Goal: Communication & Community: Ask a question

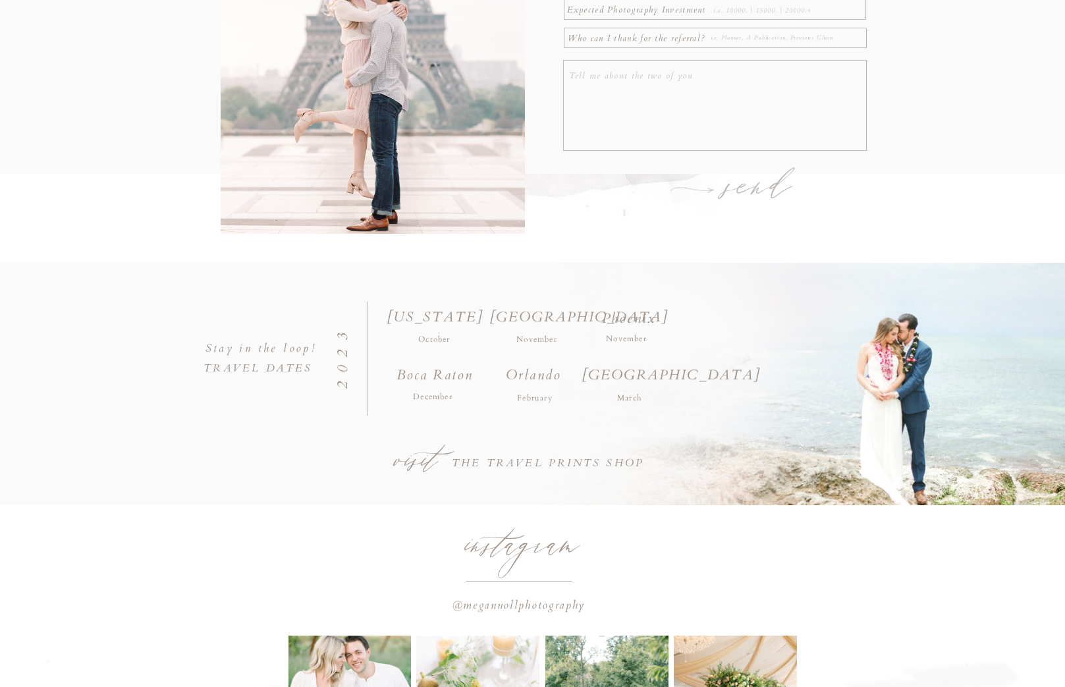
scroll to position [231, 0]
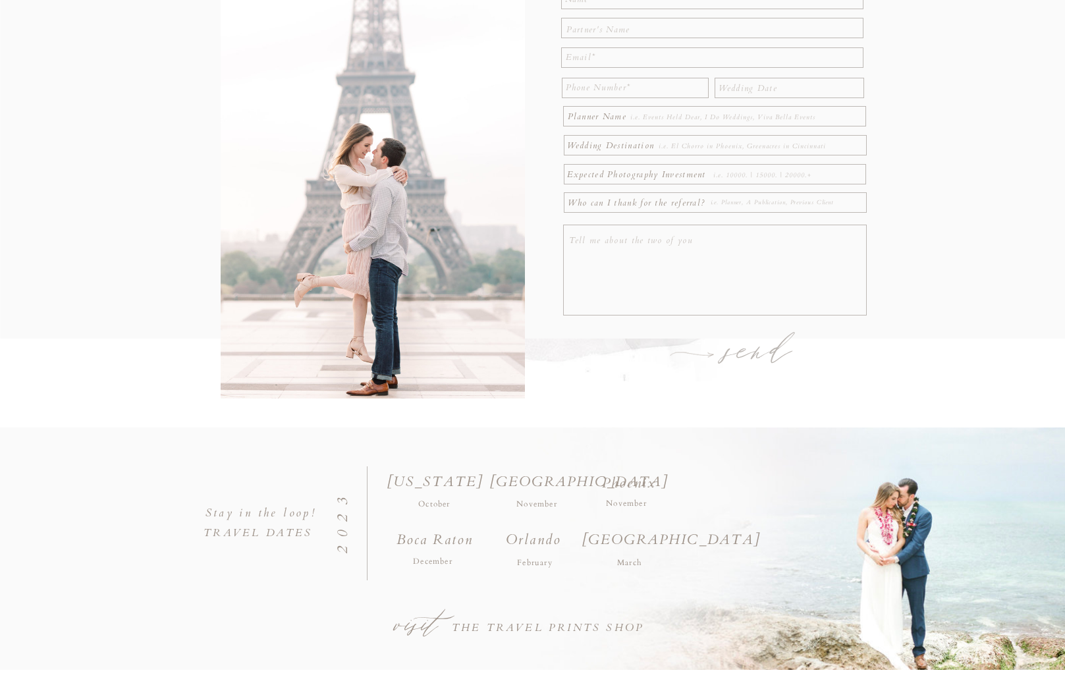
click at [532, 343] on div at bounding box center [659, 341] width 362 height 80
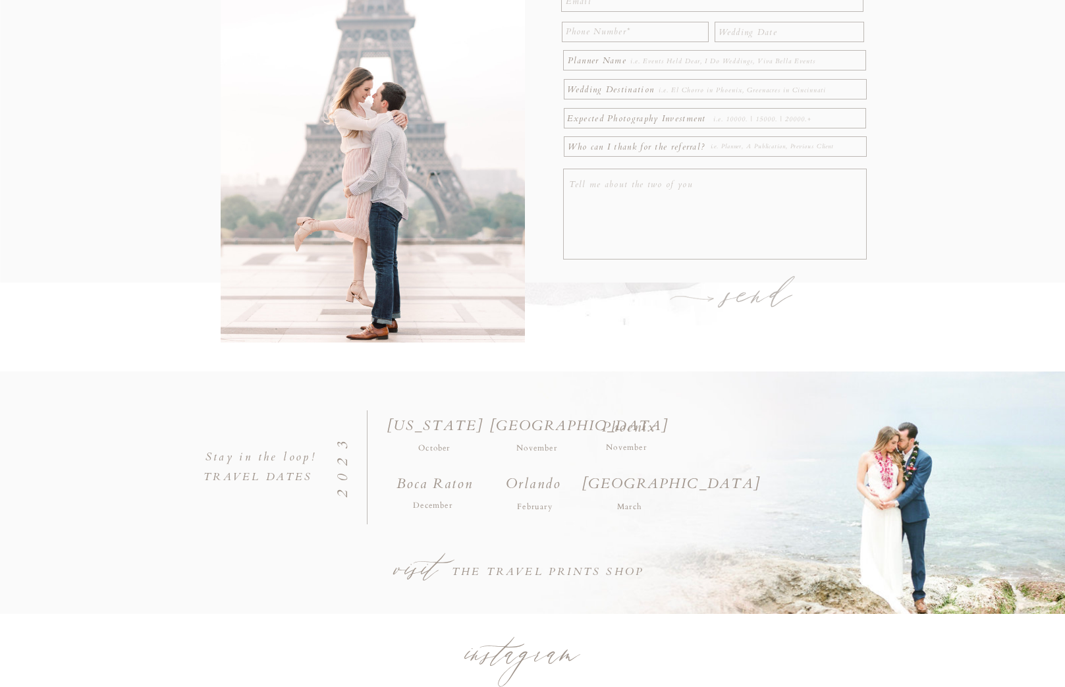
scroll to position [60, 0]
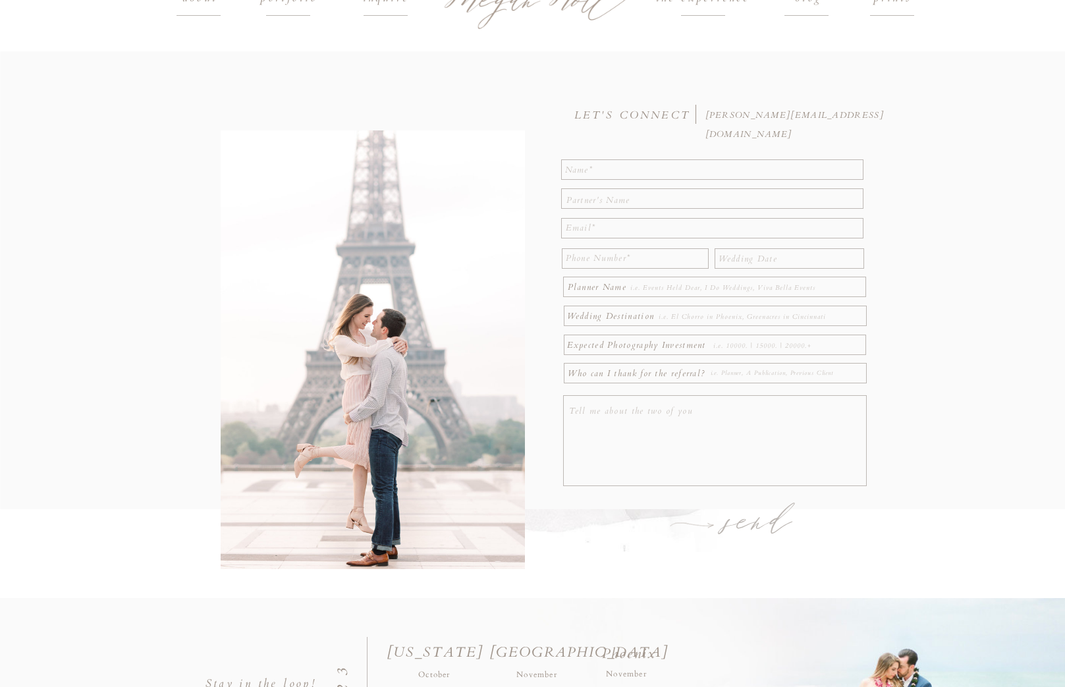
click at [717, 442] on textarea at bounding box center [717, 442] width 296 height 81
type textarea "[PERSON_NAME] here, CEO at Interact, a tool for creating lead generation quizze…"
click at [634, 258] on textarea at bounding box center [635, 258] width 138 height 19
type textarea "[PHONE_NUMBER]"
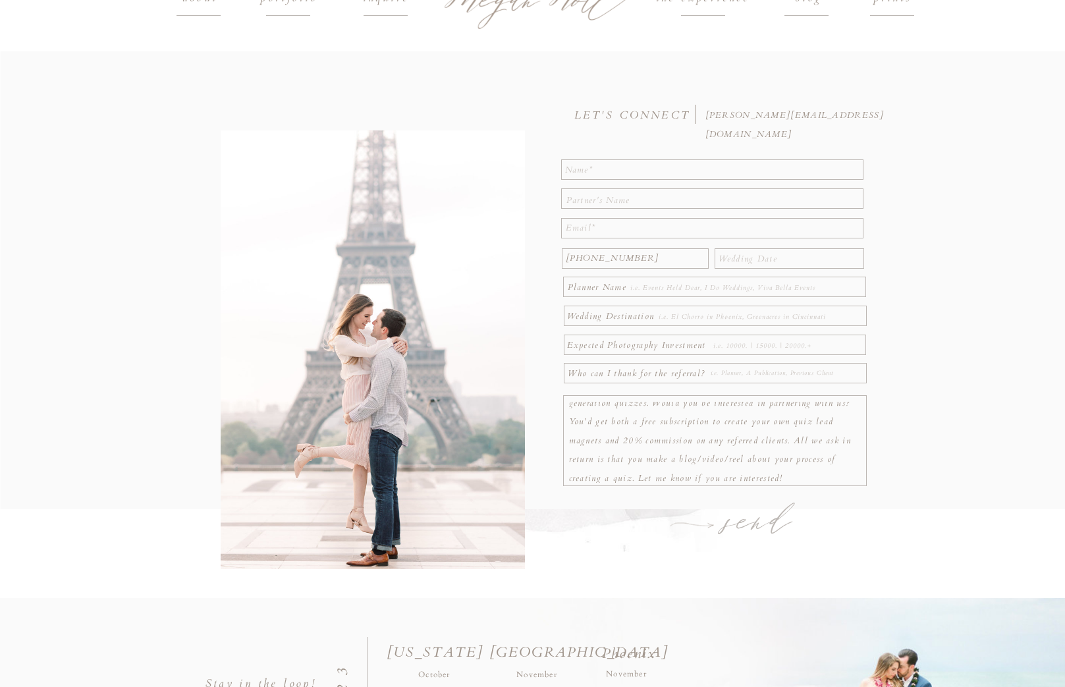
click at [714, 228] on textarea at bounding box center [714, 228] width 297 height 19
type textarea "[PERSON_NAME][EMAIL_ADDRESS][DOMAIN_NAME]"
click at [713, 169] on textarea at bounding box center [713, 169] width 296 height 16
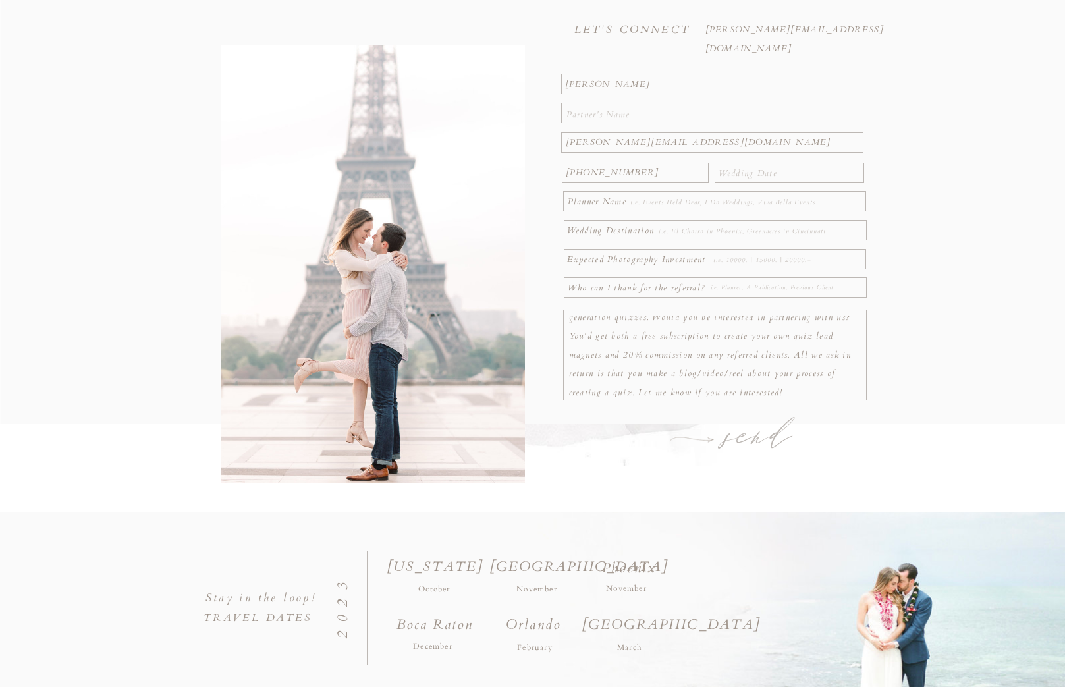
scroll to position [26, 0]
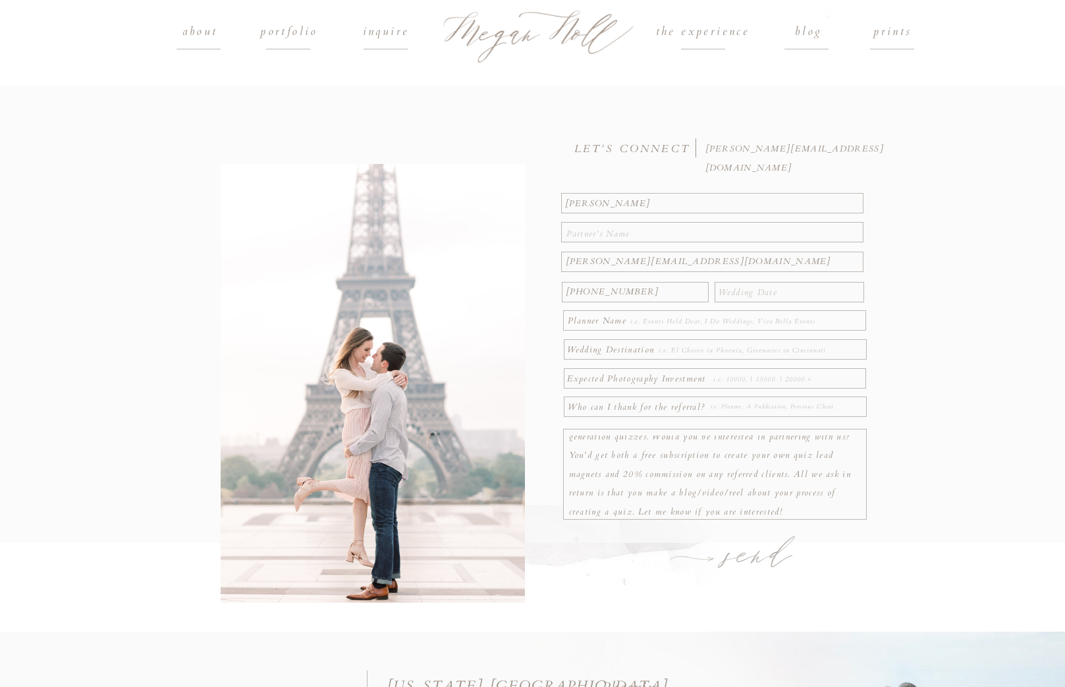
type textarea "[PERSON_NAME]"
click at [532, 358] on div at bounding box center [532, 314] width 1065 height 458
